Goal: Find specific page/section: Find specific page/section

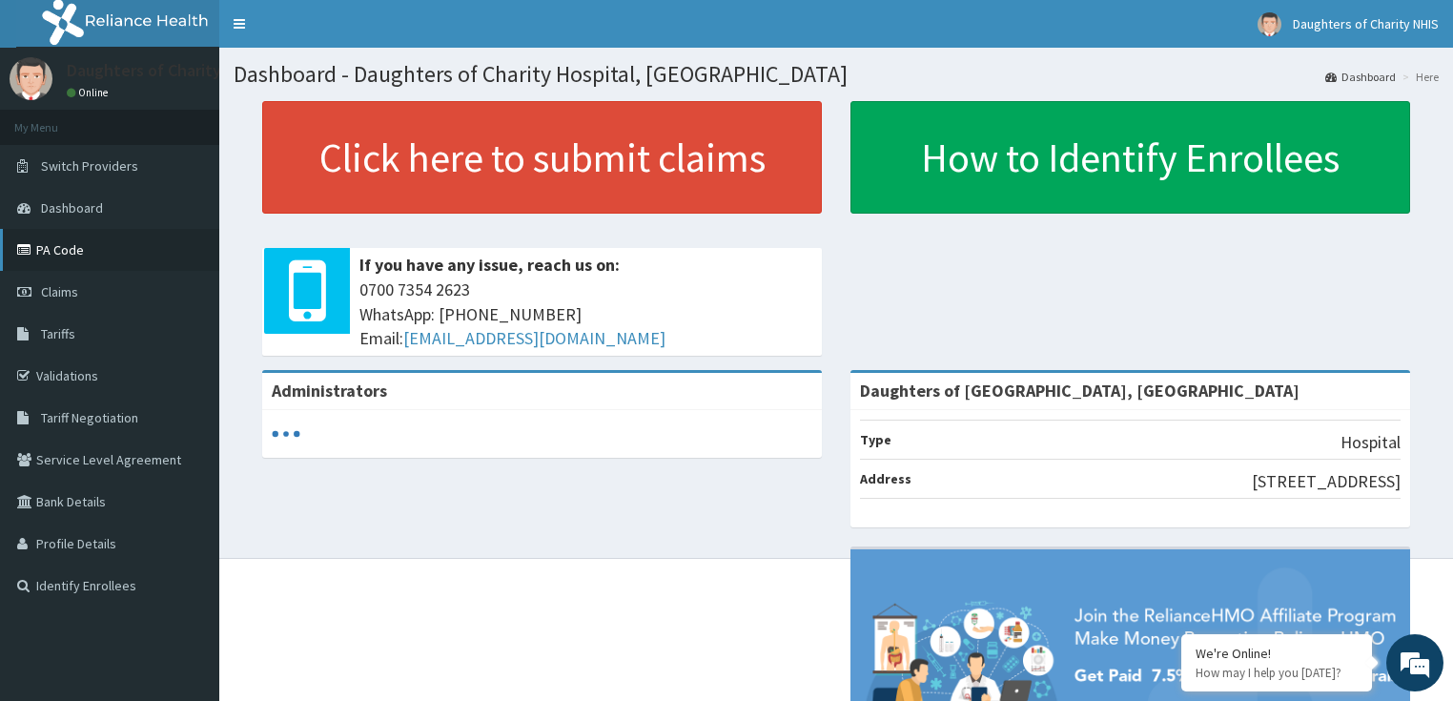
click at [67, 252] on link "PA Code" at bounding box center [109, 250] width 219 height 42
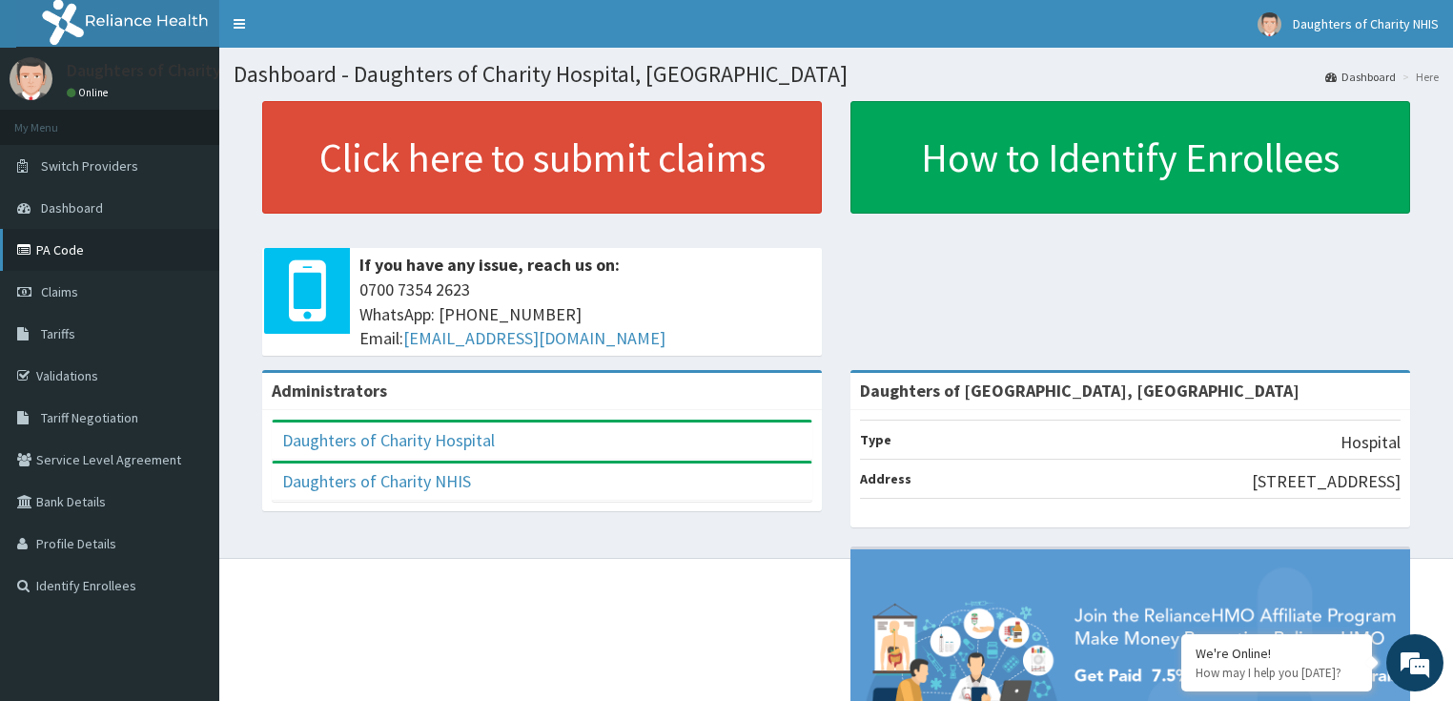
click at [50, 248] on link "PA Code" at bounding box center [109, 250] width 219 height 42
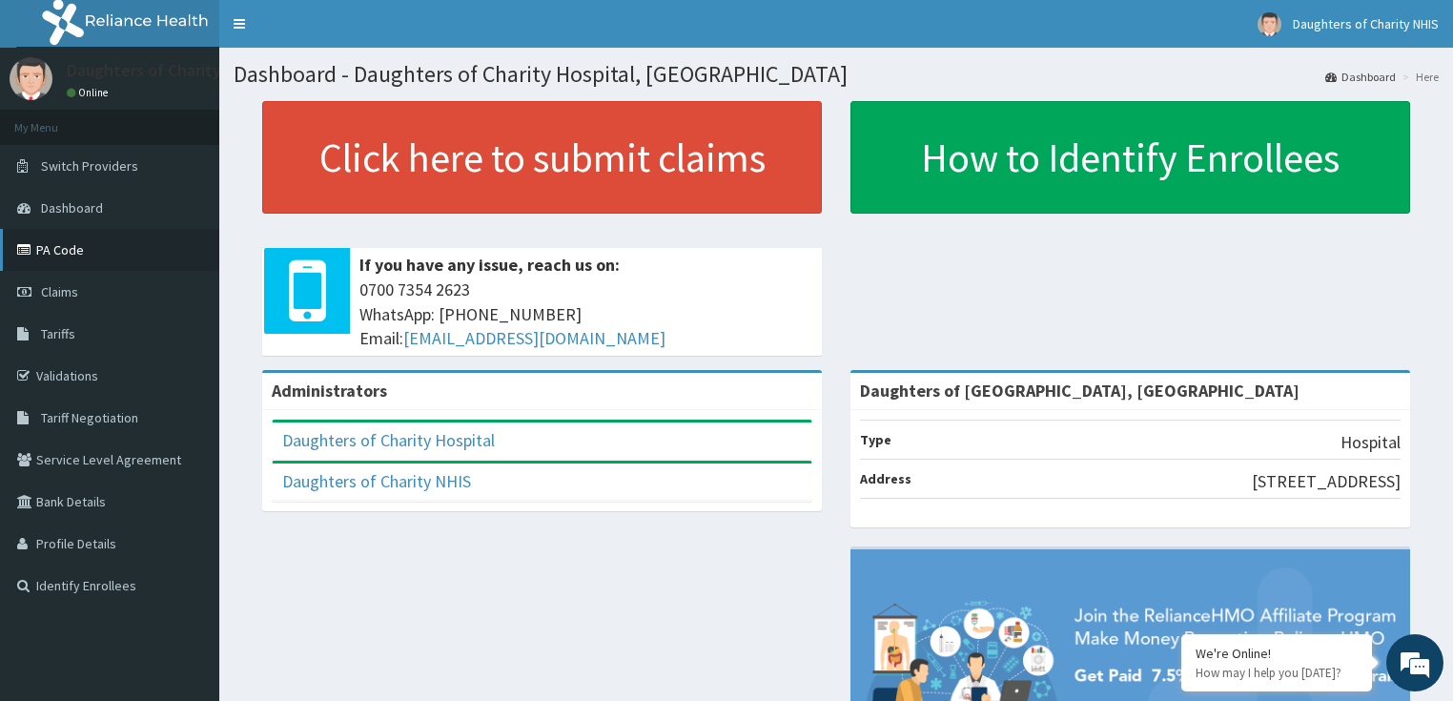
click at [130, 255] on link "PA Code" at bounding box center [109, 250] width 219 height 42
